Goal: Information Seeking & Learning: Learn about a topic

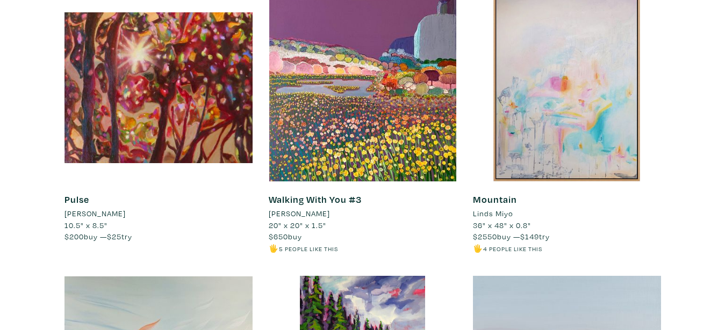
scroll to position [787, 0]
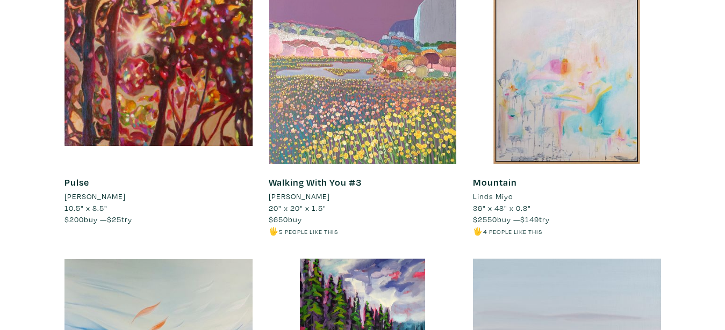
click at [381, 105] on div at bounding box center [363, 70] width 188 height 188
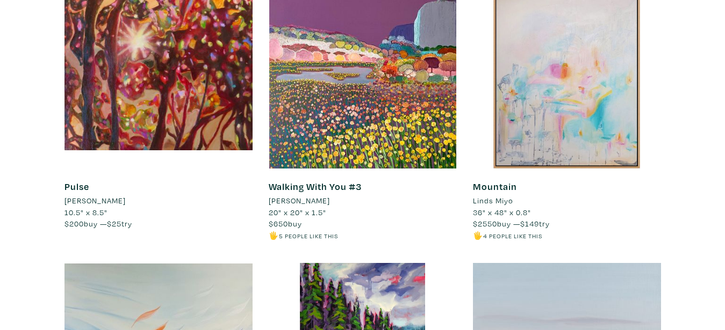
scroll to position [765, 0]
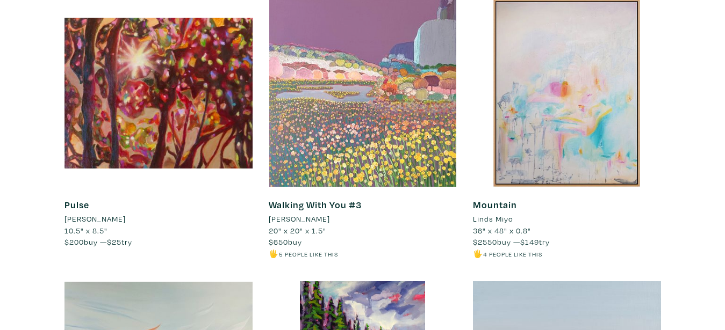
click at [372, 112] on div at bounding box center [363, 93] width 188 height 188
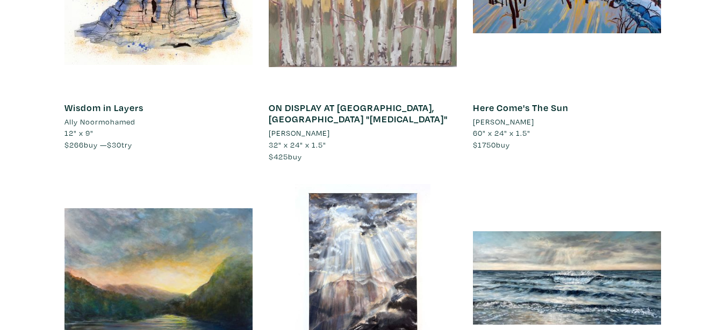
scroll to position [3113, 0]
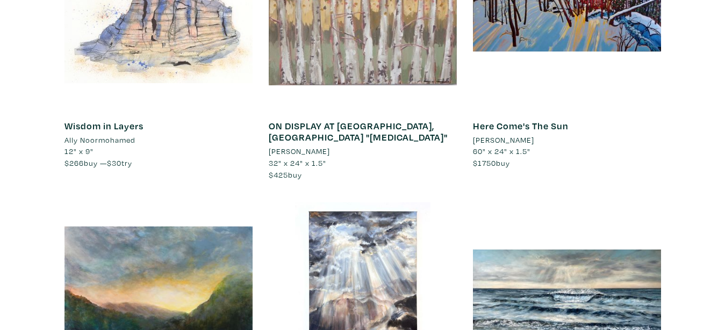
click at [162, 82] on div at bounding box center [158, 14] width 188 height 188
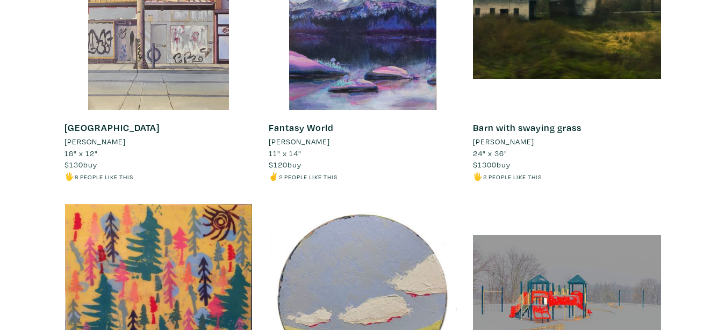
scroll to position [6937, 0]
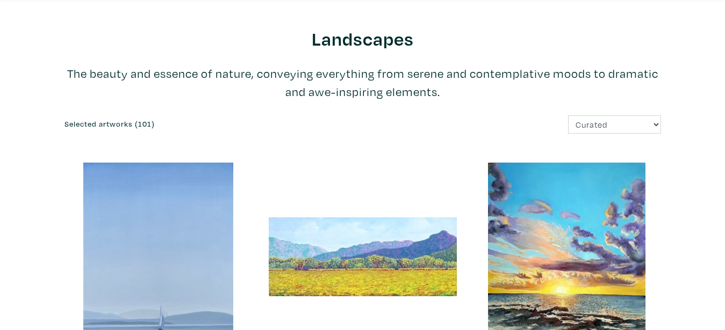
scroll to position [0, 0]
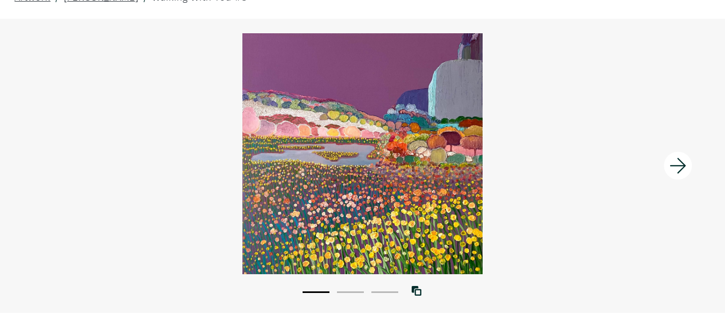
scroll to position [51, 0]
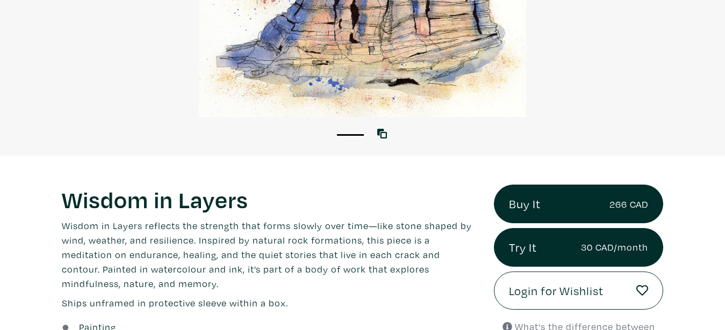
scroll to position [221, 0]
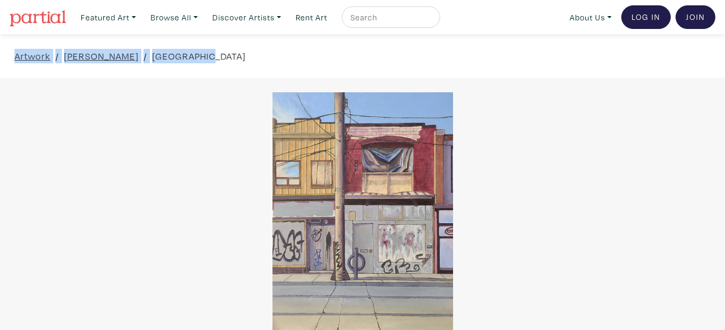
drag, startPoint x: 191, startPoint y: 54, endPoint x: 8, endPoint y: 57, distance: 183.2
click at [8, 57] on div "Artwork / Melissa Fice / City Street" at bounding box center [362, 56] width 725 height 44
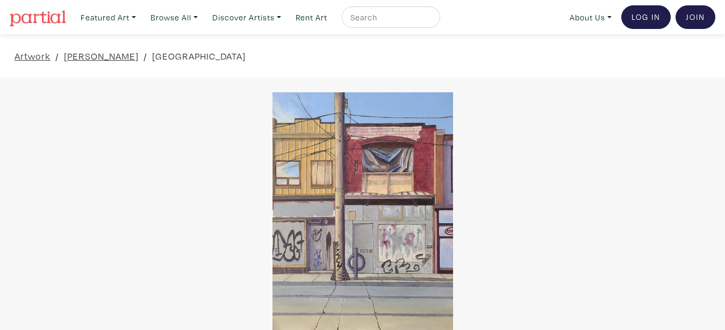
click at [202, 79] on div "1 View with WallSpacer AR" at bounding box center [362, 225] width 725 height 294
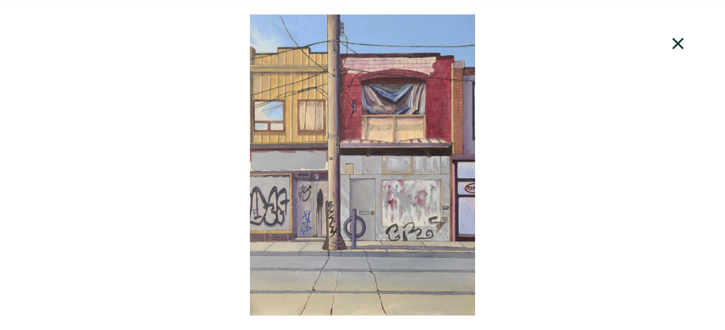
scroll to position [682, 0]
click at [678, 41] on icon at bounding box center [678, 43] width 37 height 29
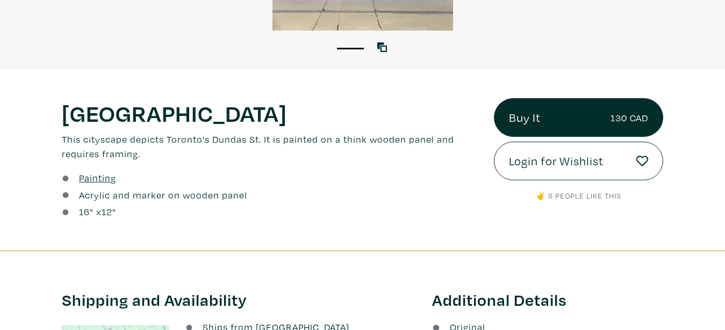
scroll to position [286, 0]
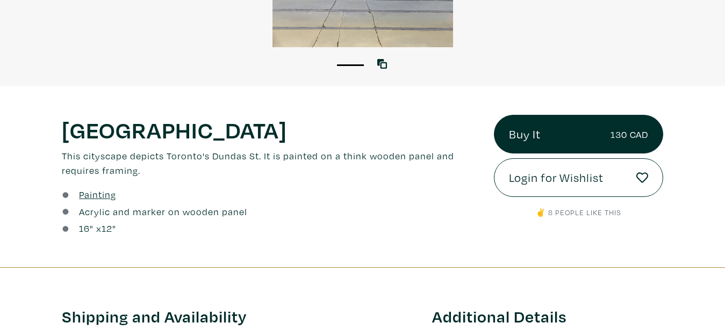
drag, startPoint x: 63, startPoint y: 124, endPoint x: 285, endPoint y: 234, distance: 247.4
click at [285, 234] on div "City Street Lorem ipsum dolor sit amet, consectetur adipiscing elit. Ut bibendu…" at bounding box center [270, 177] width 432 height 124
copy div "16 " x 12 ""
click at [700, 58] on div "1" at bounding box center [362, 59] width 725 height 24
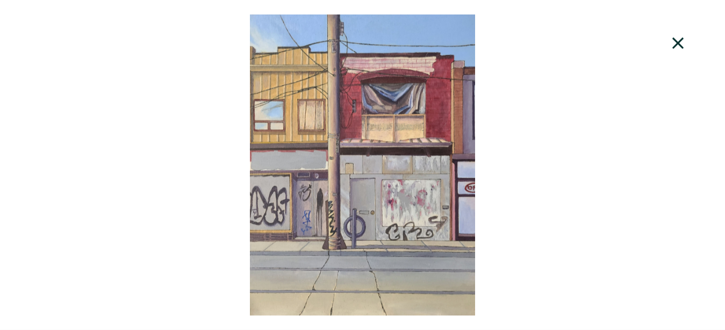
scroll to position [237, 0]
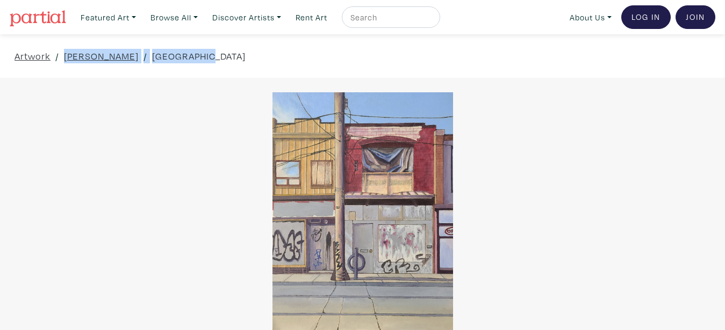
drag, startPoint x: 197, startPoint y: 54, endPoint x: 63, endPoint y: 51, distance: 133.2
click at [63, 51] on div "Artwork / Melissa Fice / City Street" at bounding box center [362, 56] width 725 height 44
copy div "Melissa Fice / City Street"
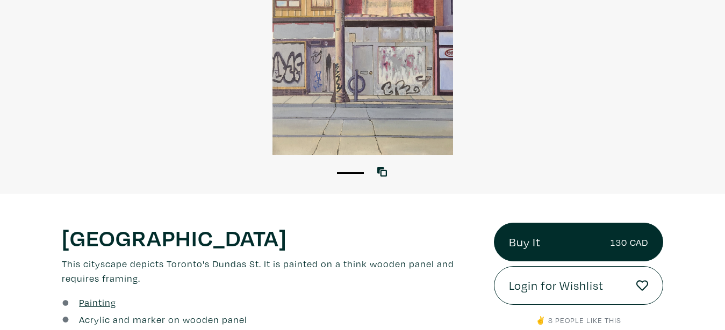
scroll to position [187, 0]
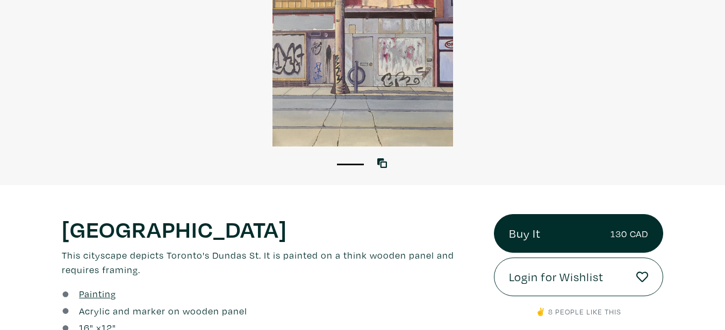
click at [559, 84] on div at bounding box center [362, 25] width 725 height 241
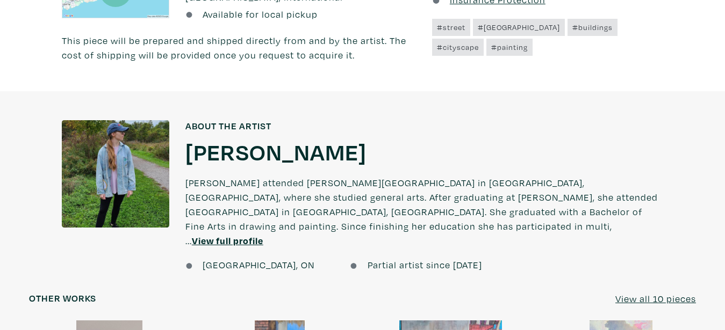
scroll to position [660, 0]
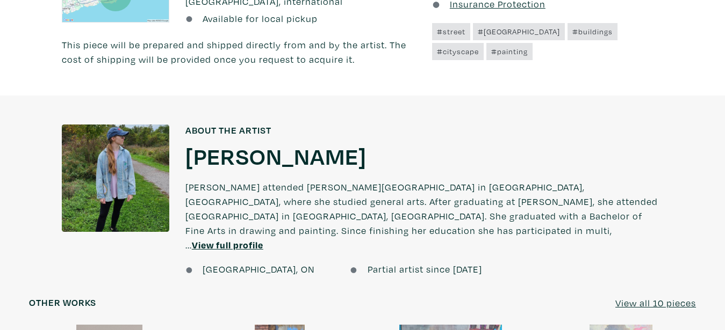
click at [255, 239] on u "View full profile" at bounding box center [227, 245] width 71 height 12
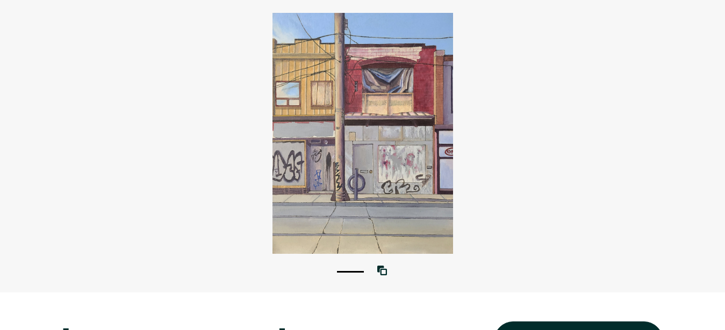
scroll to position [64, 0]
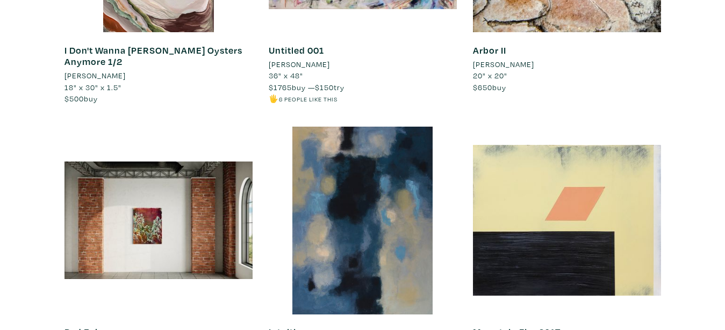
scroll to position [2454, 0]
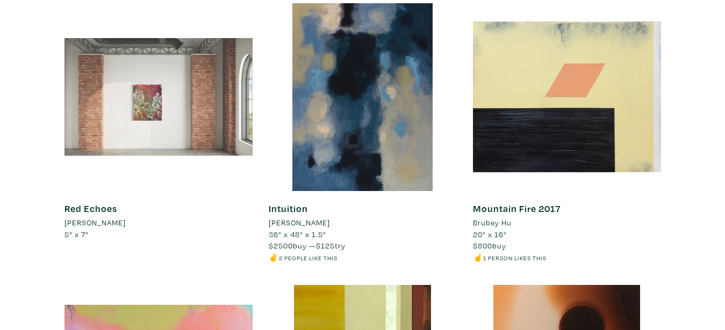
click at [155, 180] on div at bounding box center [158, 97] width 188 height 188
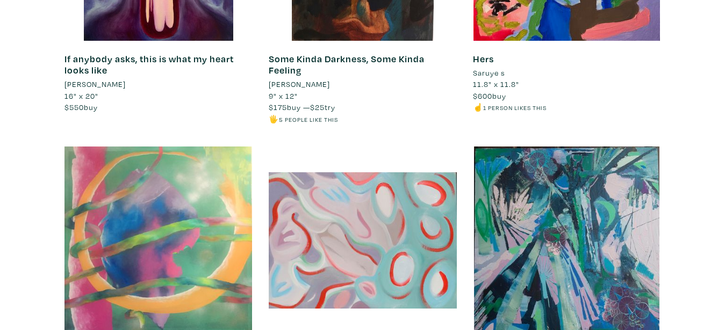
scroll to position [5703, 0]
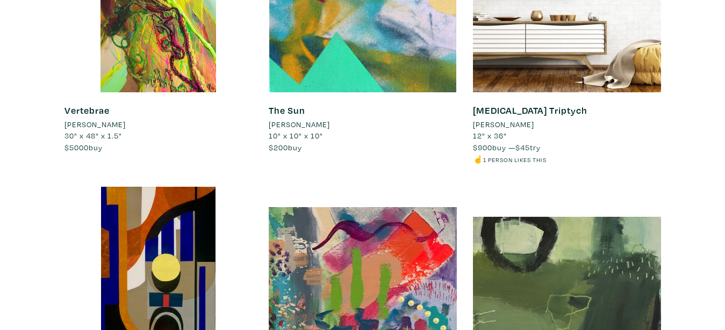
scroll to position [7434, 0]
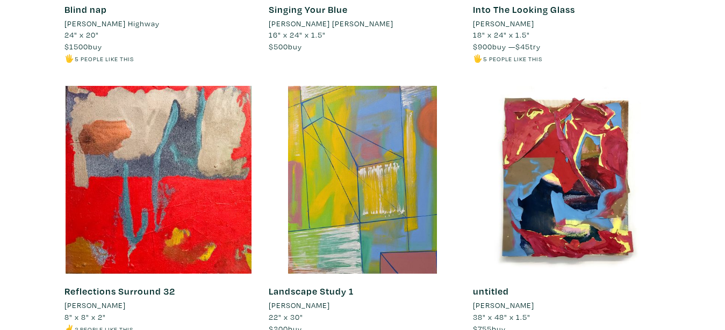
scroll to position [8334, 0]
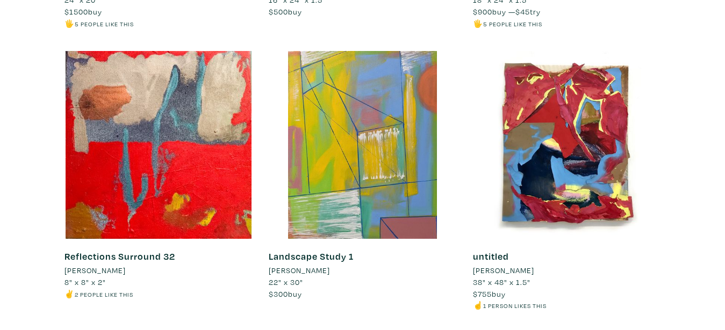
drag, startPoint x: 111, startPoint y: 245, endPoint x: 54, endPoint y: 206, distance: 69.9
copy div "Blind nap Michael Highway 24" x 20" $1500 buy"
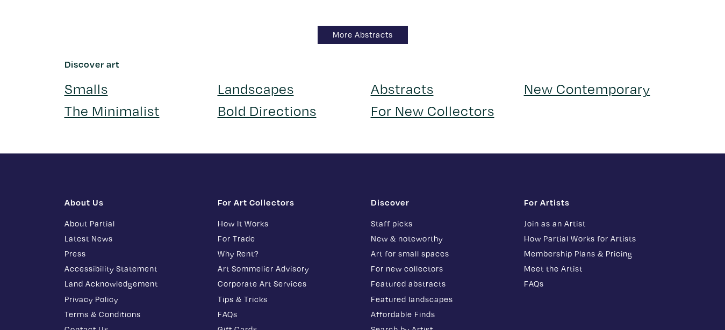
scroll to position [9535, 0]
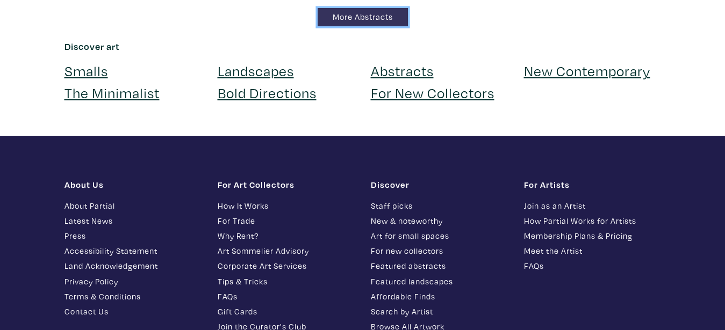
click at [373, 27] on link "More Abstracts" at bounding box center [362, 17] width 90 height 19
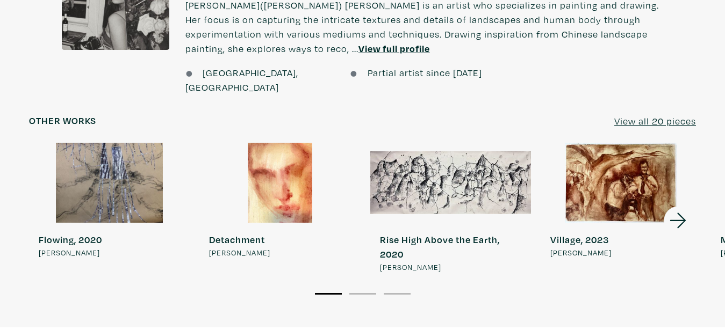
scroll to position [832, 0]
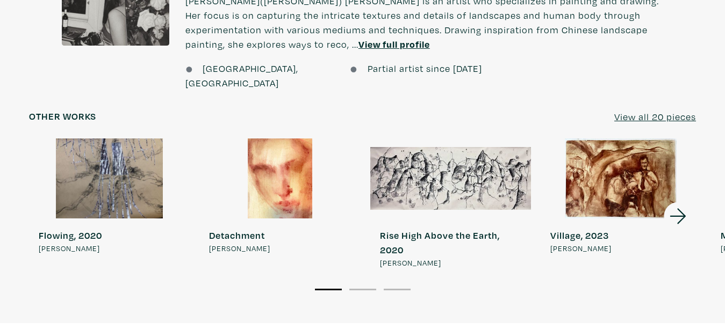
click at [677, 202] on icon at bounding box center [678, 216] width 37 height 29
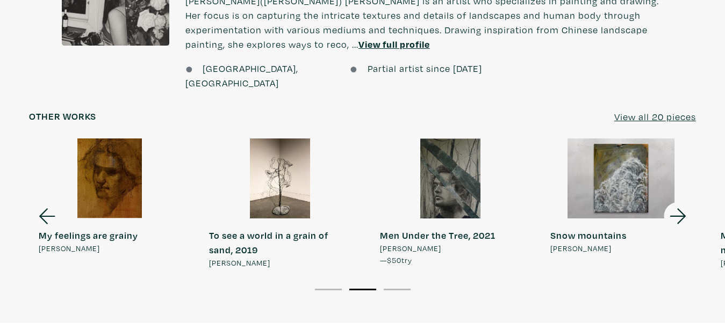
click at [677, 202] on icon at bounding box center [678, 216] width 37 height 29
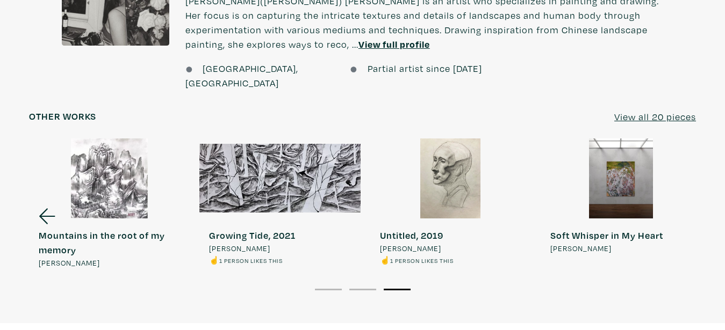
click at [44, 208] on icon at bounding box center [47, 216] width 16 height 16
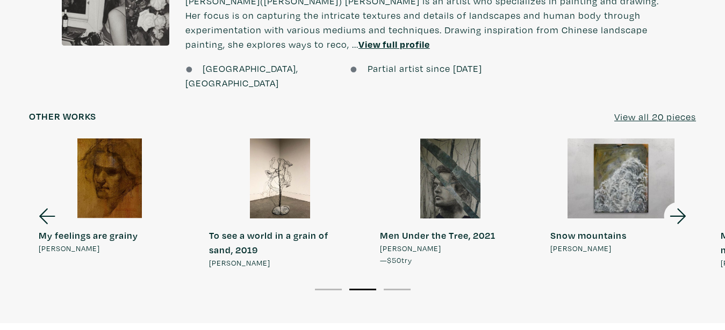
click at [44, 202] on icon at bounding box center [47, 216] width 37 height 29
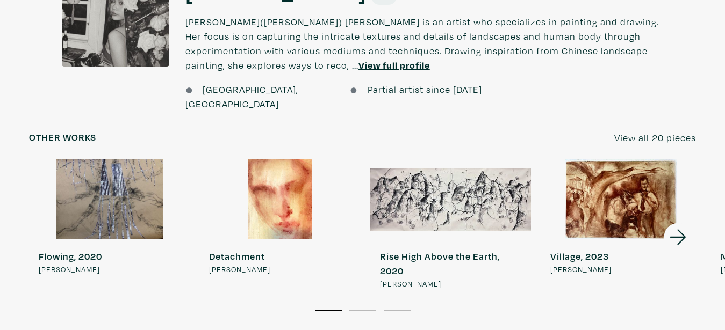
scroll to position [803, 0]
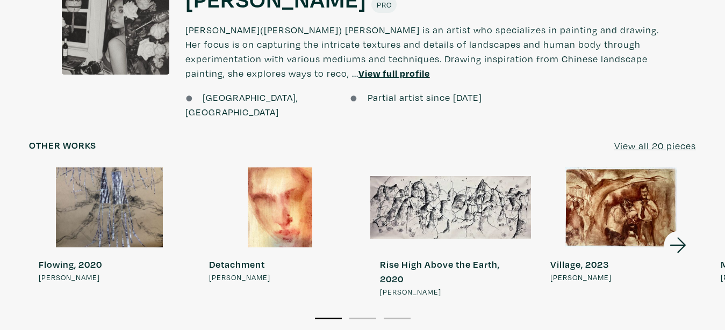
click at [272, 197] on div at bounding box center [279, 208] width 161 height 81
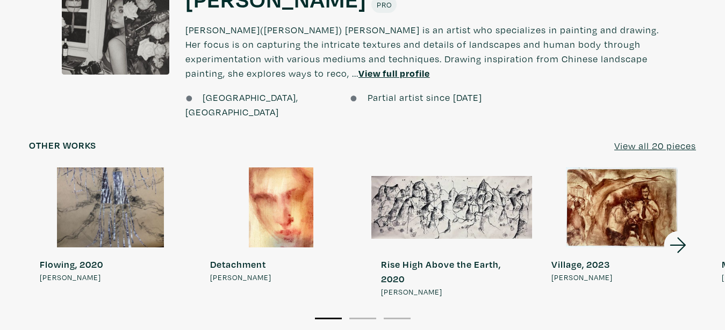
click at [281, 188] on div at bounding box center [280, 208] width 161 height 81
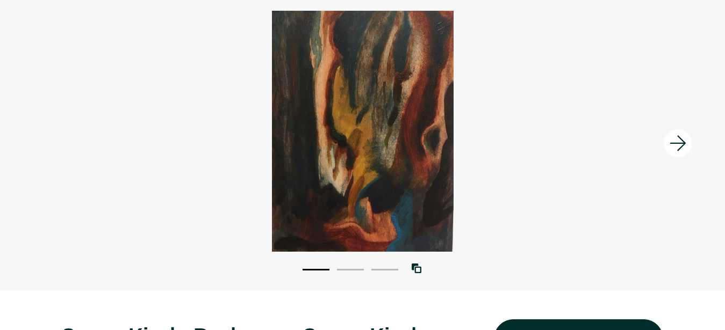
scroll to position [39, 0]
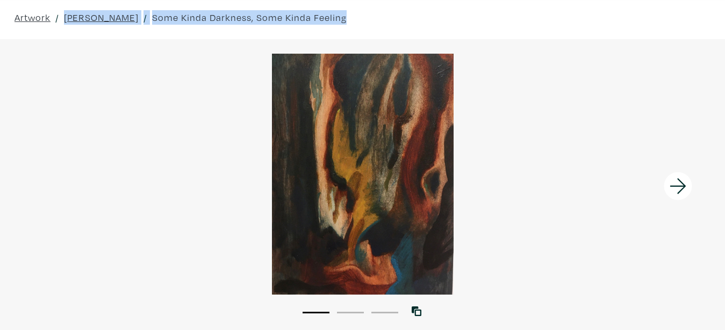
drag, startPoint x: 320, startPoint y: 16, endPoint x: 59, endPoint y: 13, distance: 261.0
click at [59, 13] on div "Artwork / [PERSON_NAME] / Some Kinda Darkness, Some Kinda Feeling" at bounding box center [362, 18] width 725 height 44
copy div "[PERSON_NAME] / Some Kinda Darkness, Some Kinda Feeling"
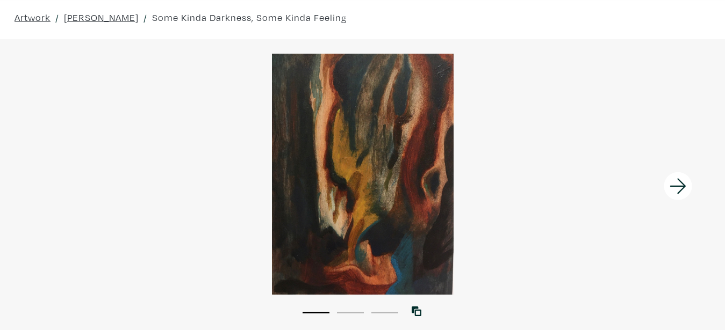
click at [578, 62] on div at bounding box center [634, 186] width 181 height 294
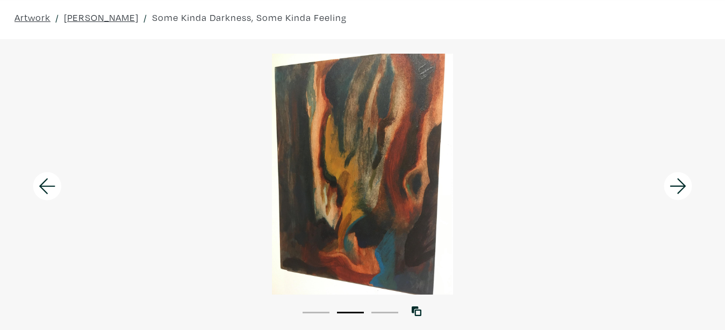
click at [45, 185] on icon at bounding box center [47, 186] width 37 height 29
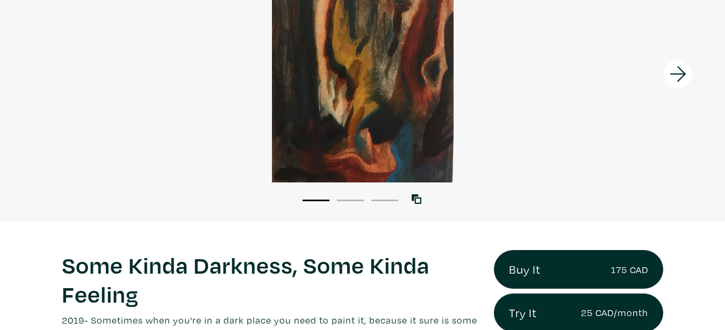
scroll to position [298, 0]
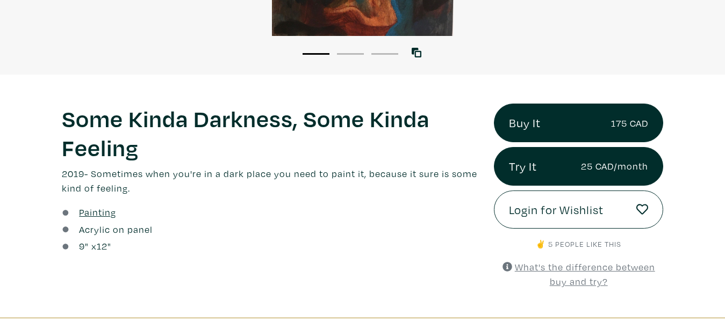
drag, startPoint x: 65, startPoint y: 115, endPoint x: 199, endPoint y: 240, distance: 182.8
click at [199, 240] on div "Some Kinda Darkness, Some Kinda Feeling Lorem ipsum dolor sit amet, consectetur…" at bounding box center [270, 196] width 432 height 185
copy div "9 " x 12 ""
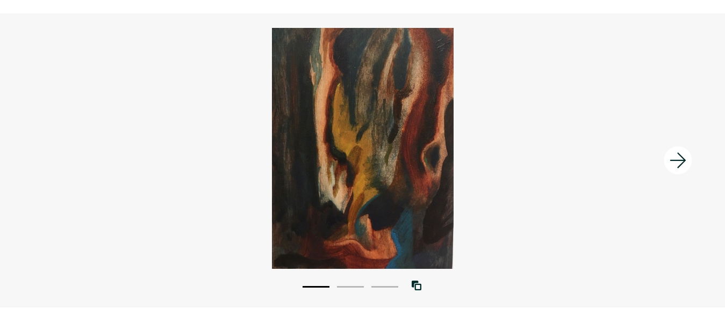
scroll to position [77, 0]
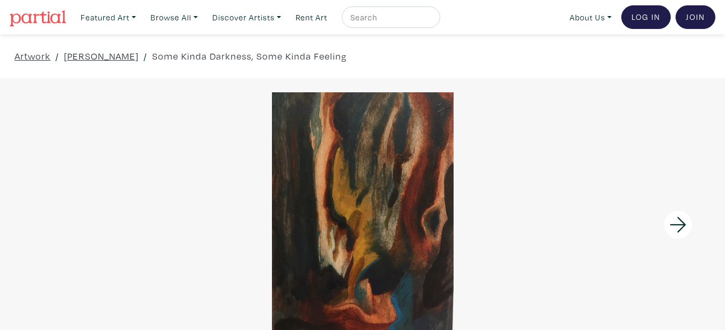
scroll to position [73, 0]
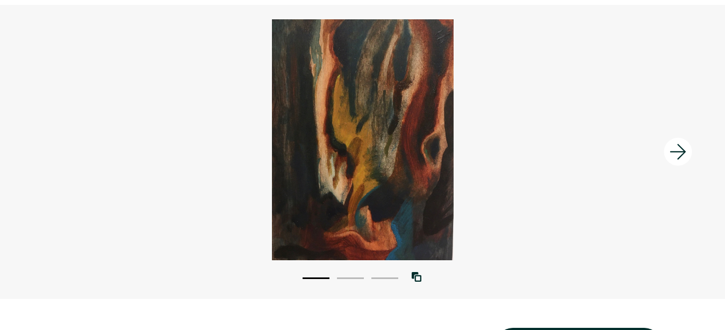
drag, startPoint x: 88, startPoint y: 52, endPoint x: 256, endPoint y: 2, distance: 175.5
click at [88, 52] on div at bounding box center [362, 139] width 725 height 241
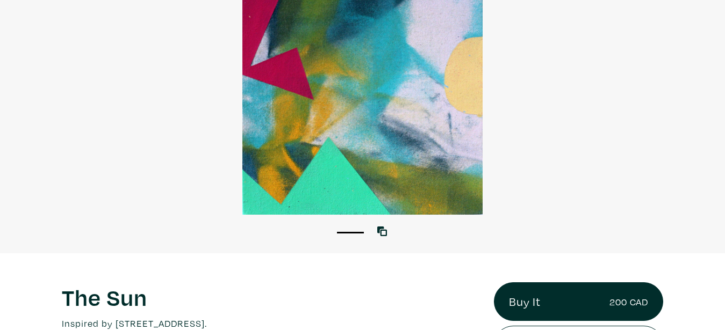
scroll to position [63, 0]
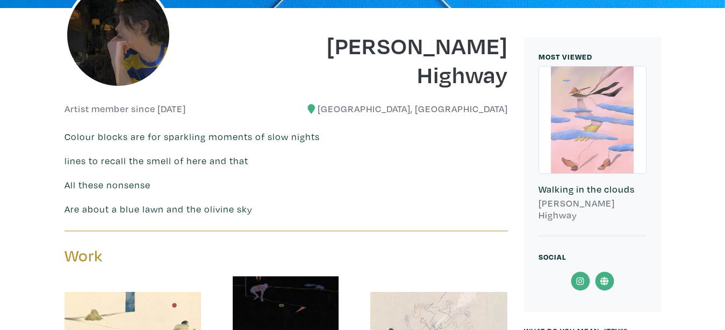
scroll to position [88, 0]
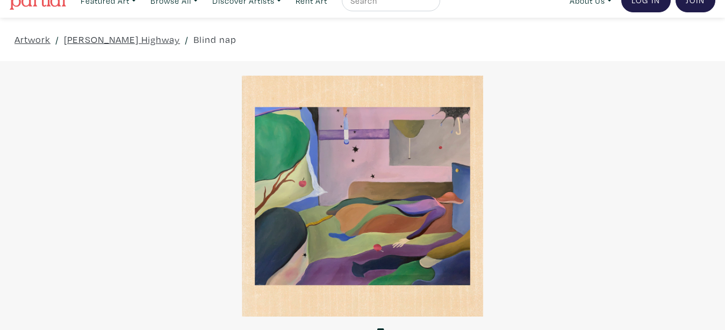
scroll to position [8, 0]
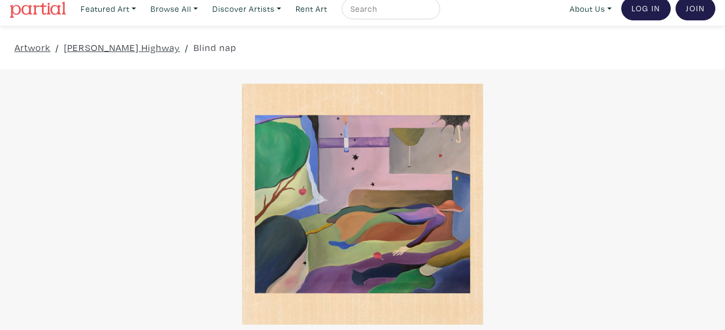
click at [555, 144] on div at bounding box center [362, 204] width 725 height 241
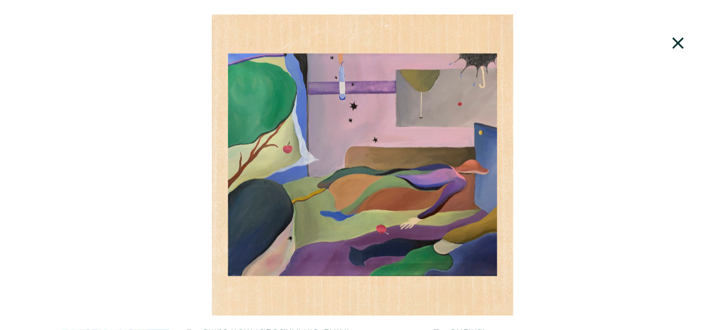
scroll to position [9, 0]
click at [675, 41] on icon at bounding box center [677, 43] width 11 height 11
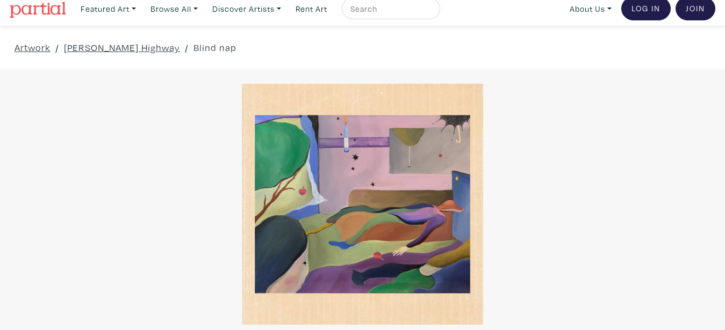
scroll to position [8, 0]
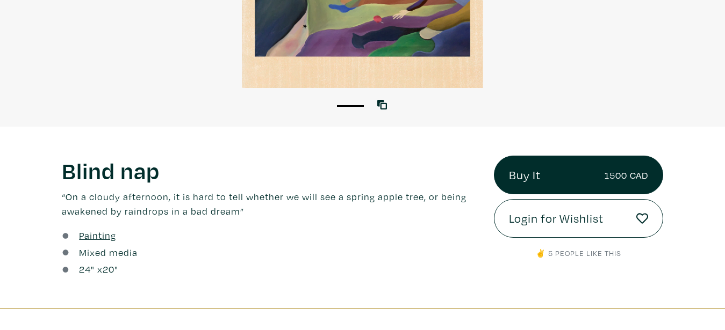
scroll to position [271, 0]
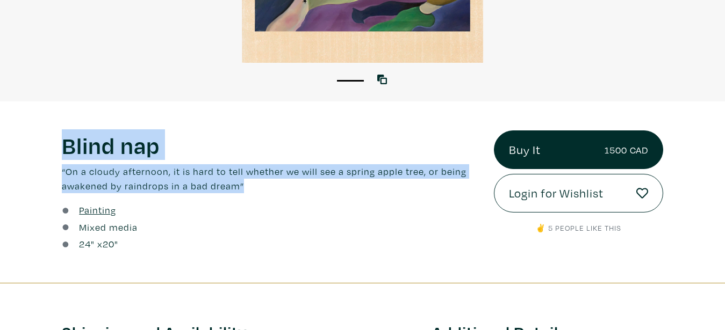
drag, startPoint x: 65, startPoint y: 140, endPoint x: 312, endPoint y: 185, distance: 251.1
click at [312, 185] on div "Blind nap Lorem ipsum dolor sit amet, consectetur adipiscing elit. Ut bibendum …" at bounding box center [270, 162] width 416 height 63
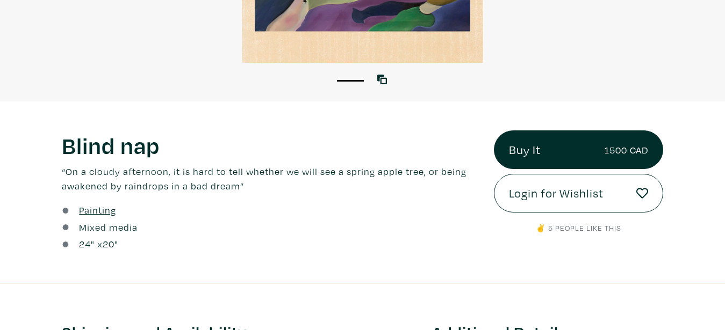
click at [234, 216] on div "Painting" at bounding box center [270, 210] width 416 height 15
drag, startPoint x: 63, startPoint y: 140, endPoint x: 190, endPoint y: 243, distance: 163.8
click at [190, 243] on div "Blind nap Lorem ipsum dolor sit amet, consectetur adipiscing elit. Ut bibendum …" at bounding box center [270, 193] width 432 height 124
copy div "24 " x 20 ""
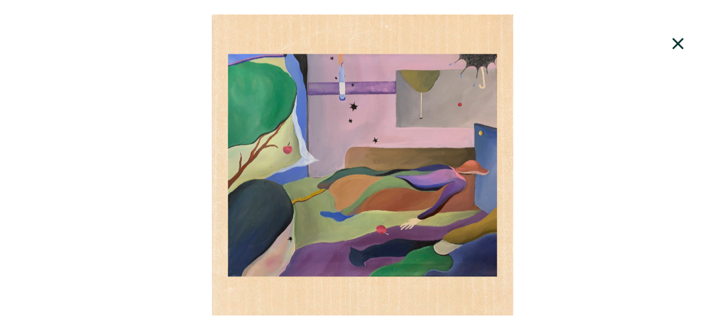
click at [678, 44] on icon at bounding box center [677, 43] width 11 height 11
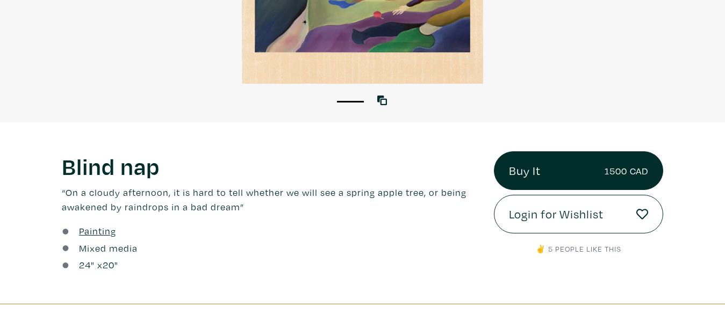
scroll to position [0, 0]
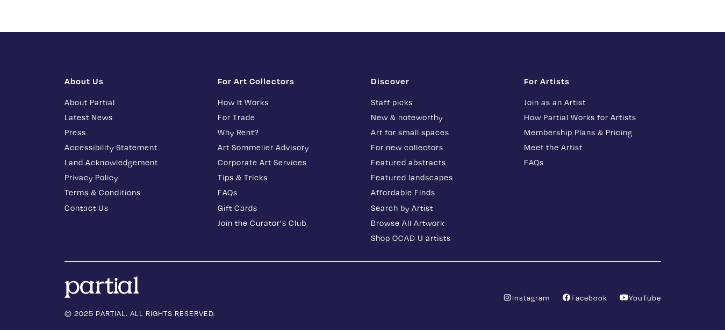
scroll to position [8170, 0]
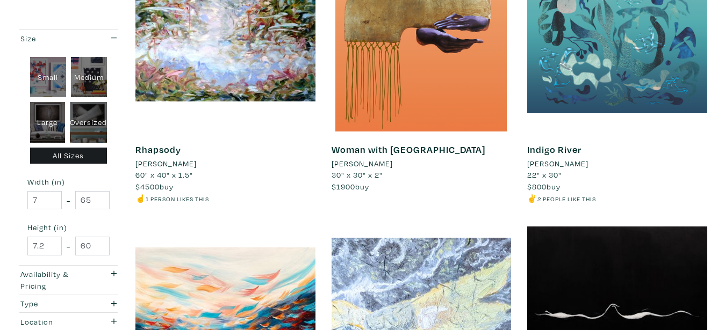
scroll to position [1889, 0]
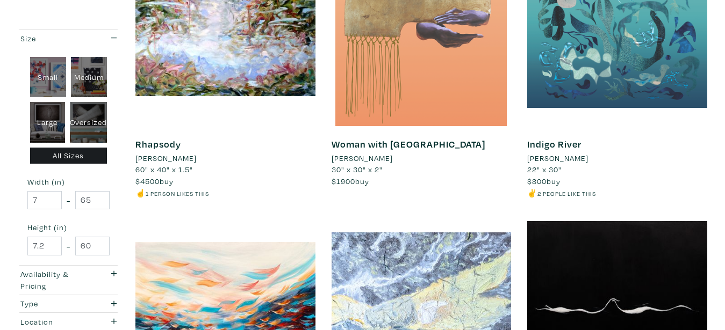
click at [444, 127] on div at bounding box center [421, 37] width 180 height 180
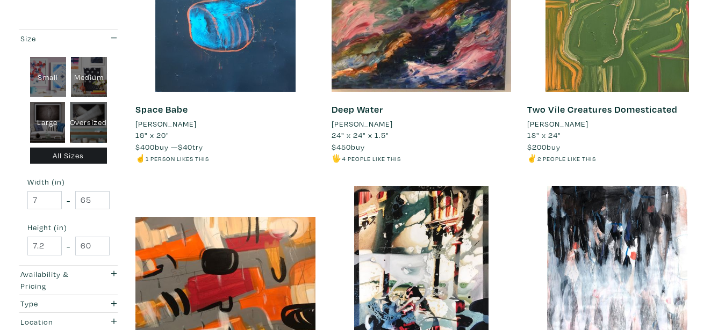
scroll to position [0, 0]
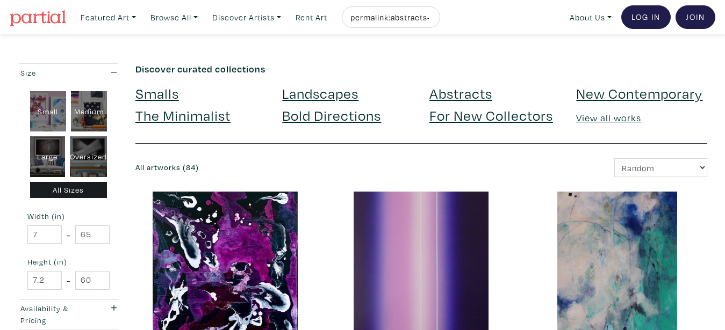
click at [321, 125] on link "Bold Directions" at bounding box center [331, 115] width 99 height 19
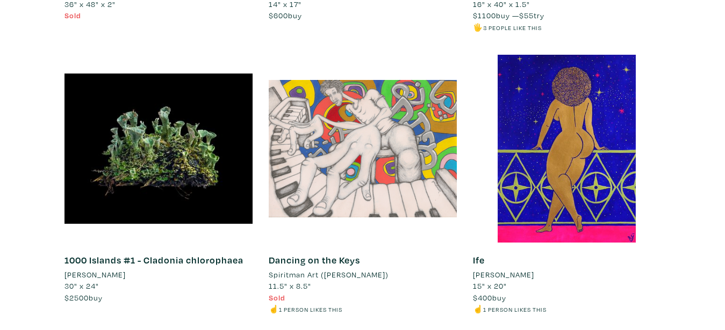
scroll to position [1032, 0]
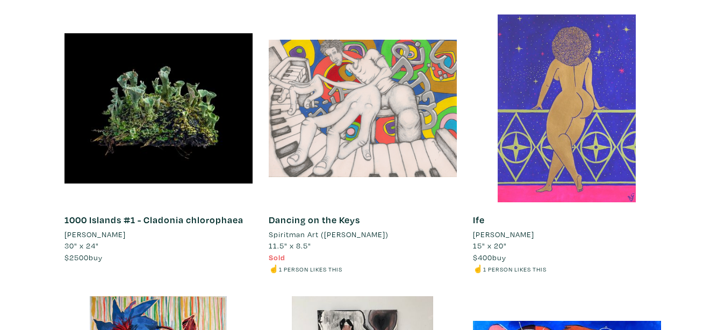
click at [594, 143] on div at bounding box center [567, 109] width 188 height 188
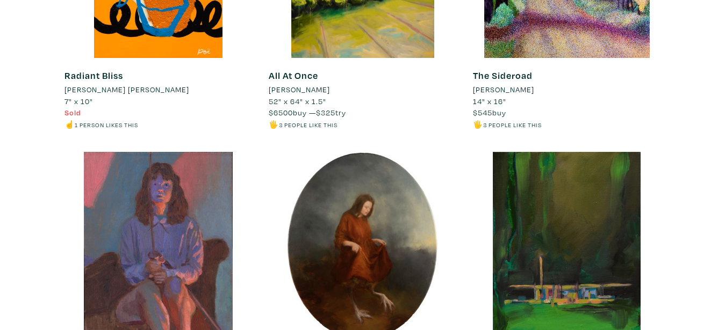
scroll to position [1943, 0]
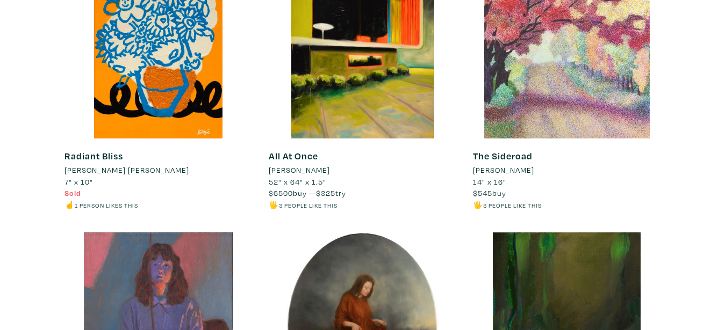
click at [588, 91] on div at bounding box center [567, 45] width 188 height 188
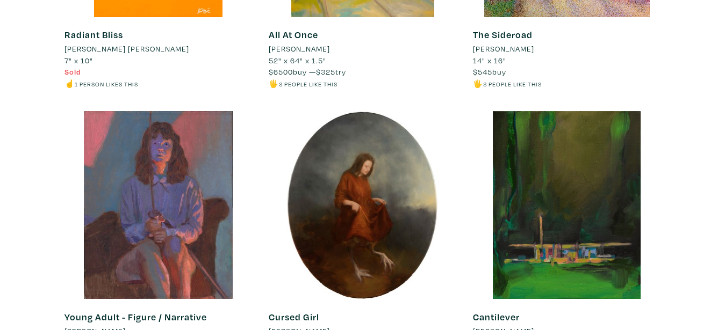
scroll to position [2205, 0]
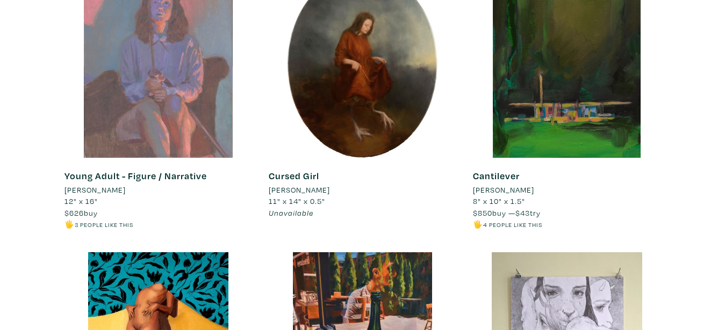
click at [156, 129] on div at bounding box center [158, 64] width 188 height 188
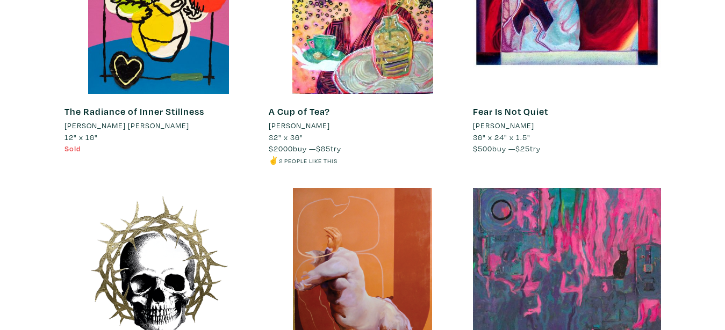
scroll to position [3075, 0]
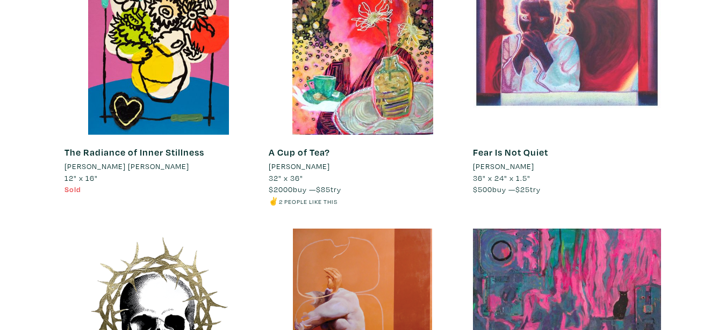
click at [571, 127] on div at bounding box center [567, 41] width 188 height 188
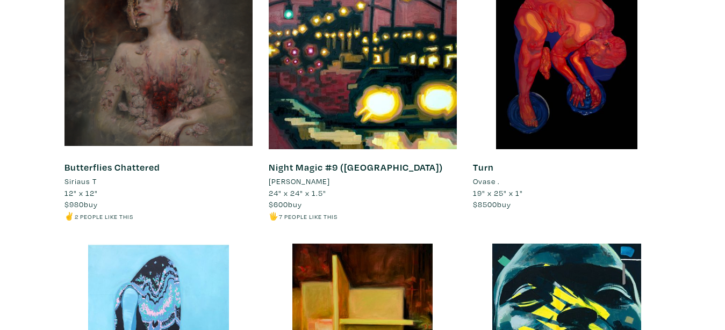
scroll to position [4553, 0]
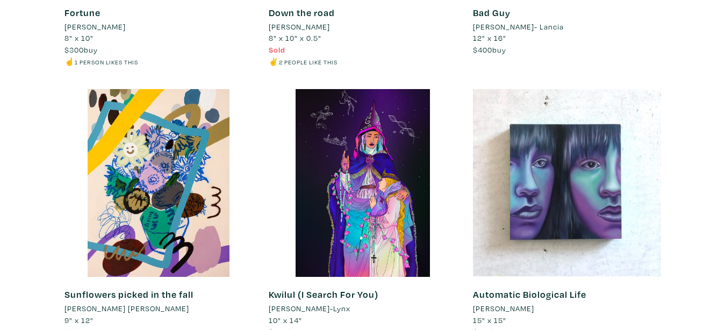
scroll to position [8316, 0]
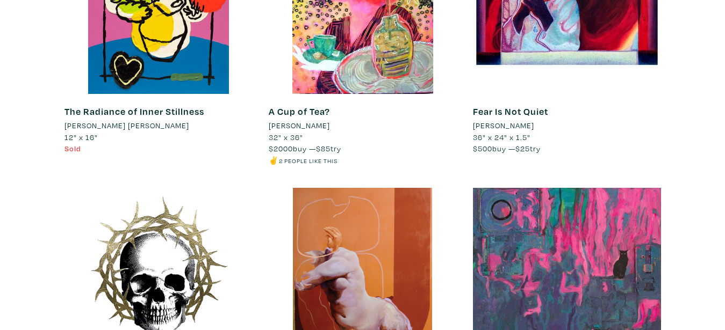
scroll to position [0, 0]
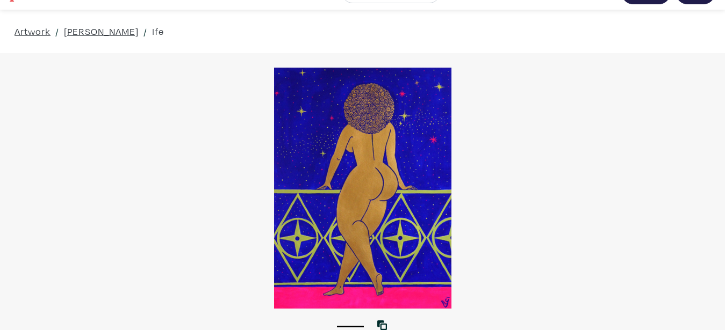
scroll to position [54, 0]
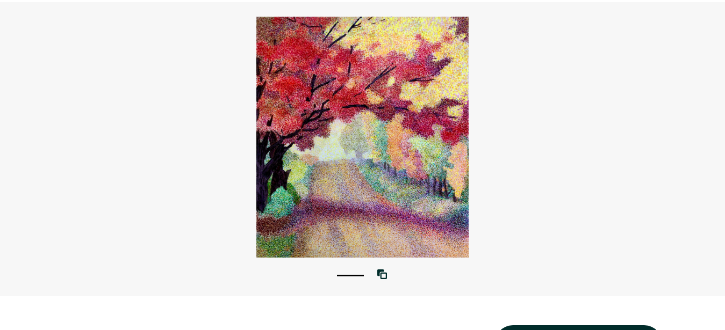
scroll to position [71, 0]
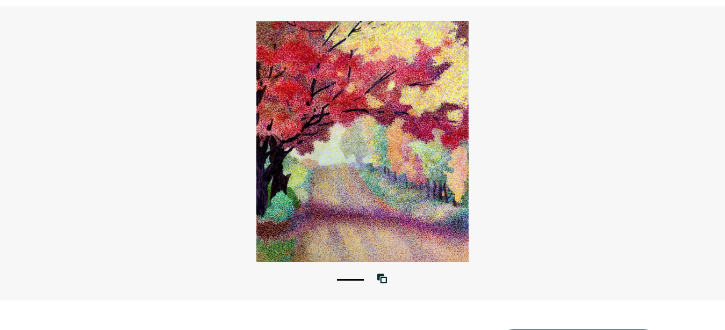
click at [386, 114] on div at bounding box center [362, 141] width 725 height 241
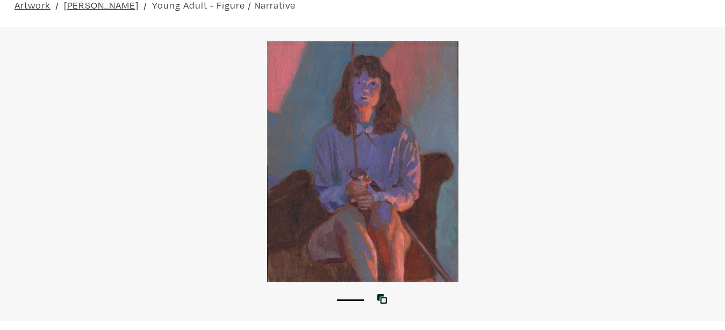
scroll to position [55, 0]
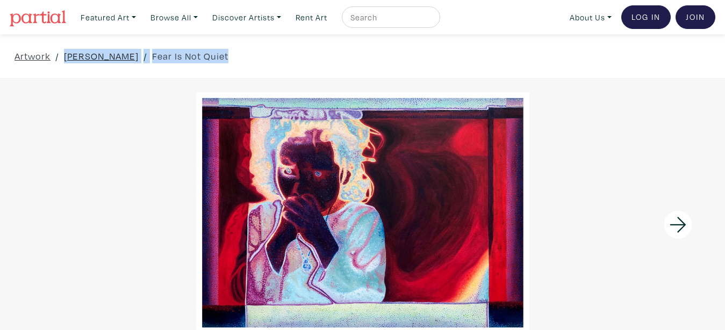
drag, startPoint x: 223, startPoint y: 52, endPoint x: 64, endPoint y: 52, distance: 158.4
click at [64, 52] on div "Artwork / [PERSON_NAME] / Fear Is Not Quiet" at bounding box center [362, 56] width 725 height 44
copy div "[PERSON_NAME] / Fear Is Not Quiet"
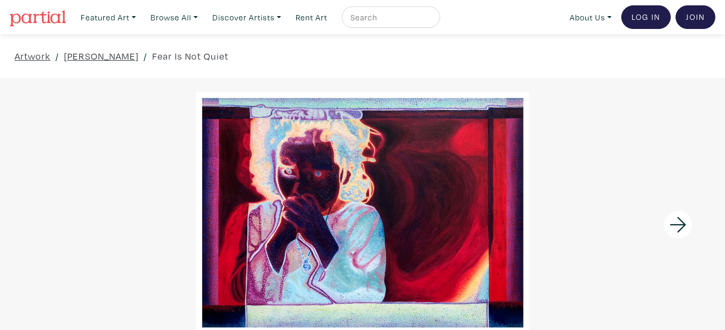
click at [669, 106] on div at bounding box center [634, 225] width 181 height 294
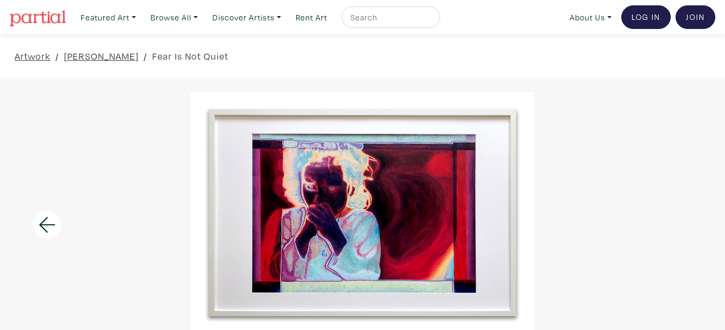
click at [46, 223] on icon at bounding box center [47, 225] width 37 height 29
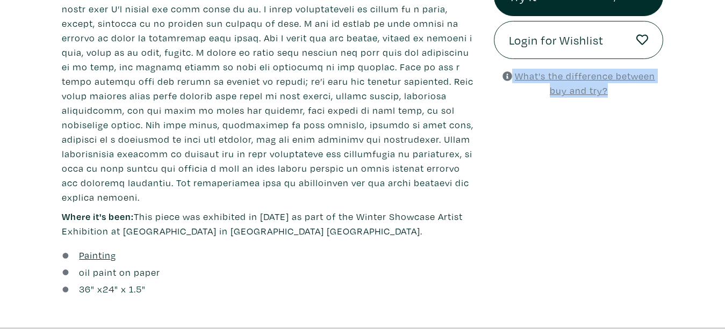
scroll to position [471, 0]
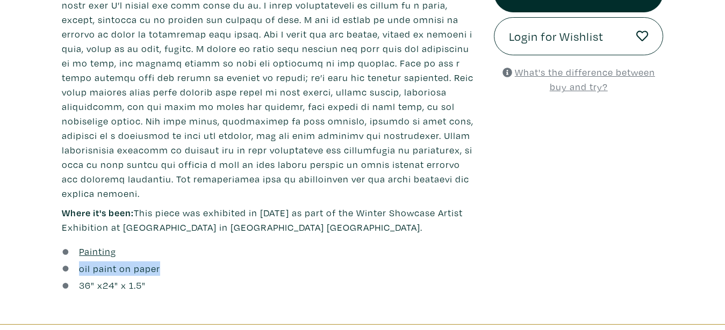
drag, startPoint x: 63, startPoint y: 50, endPoint x: 327, endPoint y: 277, distance: 347.7
click at [327, 277] on div "Fear Is Not Quiet Lorem ipsum dolor sit amet, consectetur adipiscing elit. Ut b…" at bounding box center [270, 112] width 432 height 365
copy div "oil paint on paper"
drag, startPoint x: 148, startPoint y: 251, endPoint x: 160, endPoint y: 251, distance: 11.3
click at [149, 251] on div "Painting" at bounding box center [270, 251] width 416 height 15
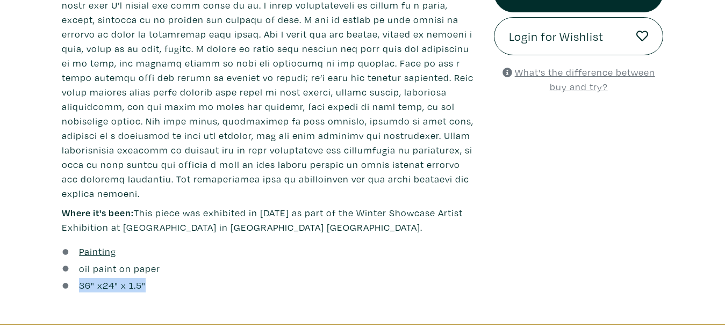
drag, startPoint x: 78, startPoint y: 281, endPoint x: 153, endPoint y: 286, distance: 74.3
click at [153, 286] on div "36 " x 24 " x 1.5"" at bounding box center [270, 285] width 416 height 15
copy div "36 " x 24 " x 1.5""
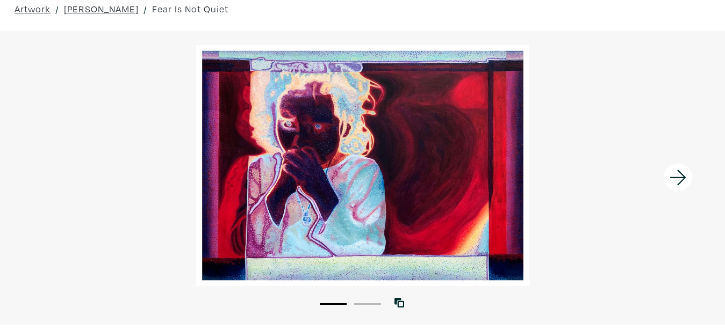
scroll to position [14, 0]
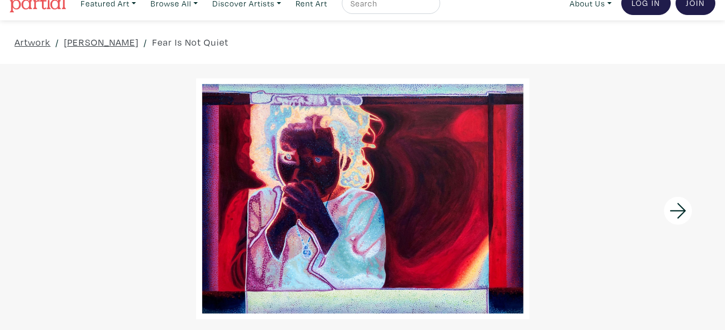
click at [613, 196] on div at bounding box center [634, 211] width 181 height 294
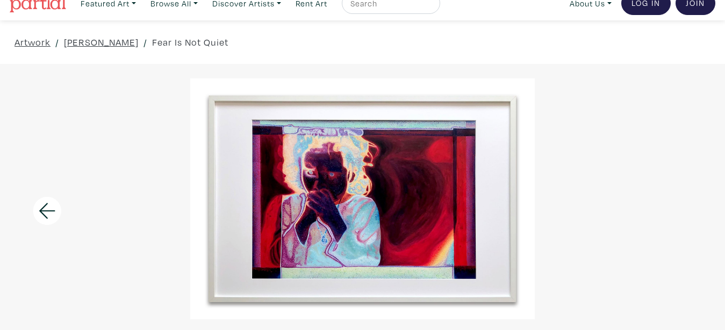
scroll to position [0, 0]
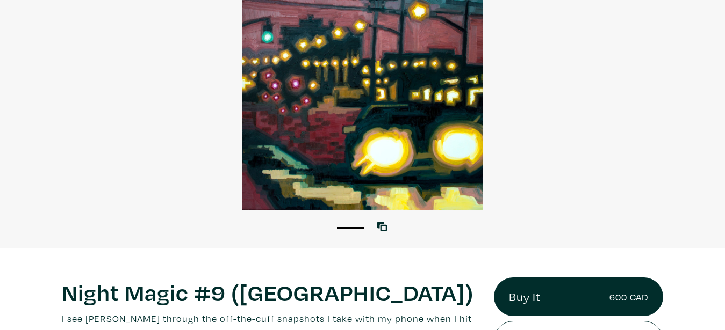
scroll to position [76, 0]
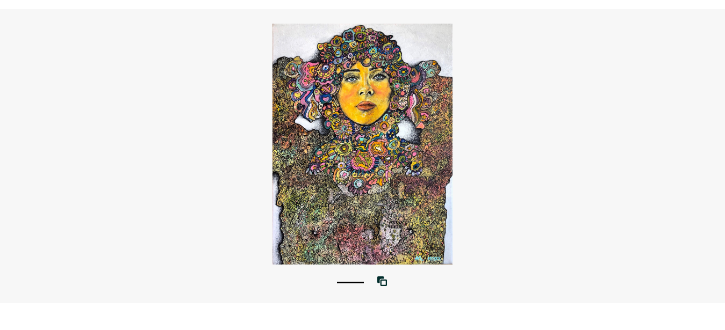
scroll to position [73, 0]
